Goal: Task Accomplishment & Management: Use online tool/utility

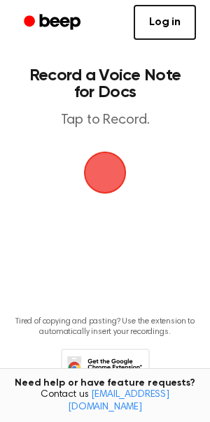
click at [112, 172] on span "button" at bounding box center [104, 172] width 39 height 39
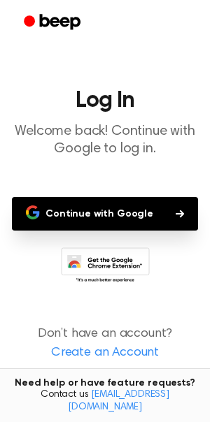
click at [141, 211] on button "Continue with Google" at bounding box center [105, 214] width 186 height 34
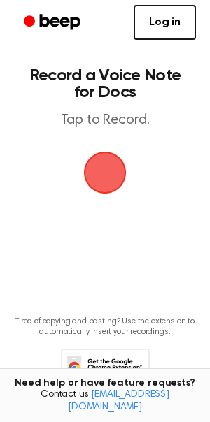
click at [97, 180] on span "button" at bounding box center [104, 172] width 57 height 57
